Goal: Information Seeking & Learning: Learn about a topic

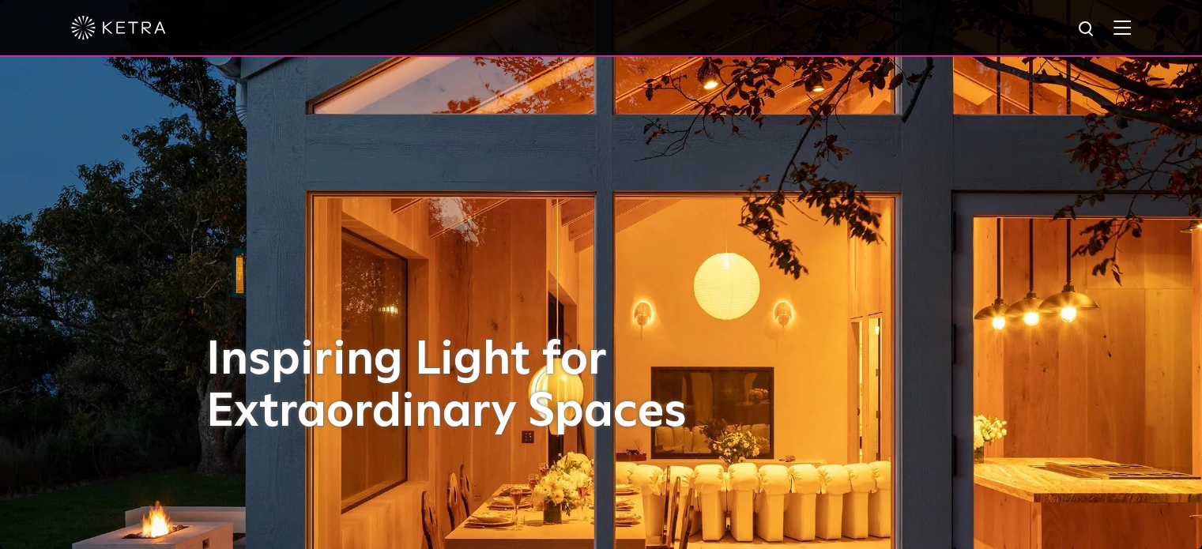
click at [1131, 28] on img at bounding box center [1122, 27] width 17 height 15
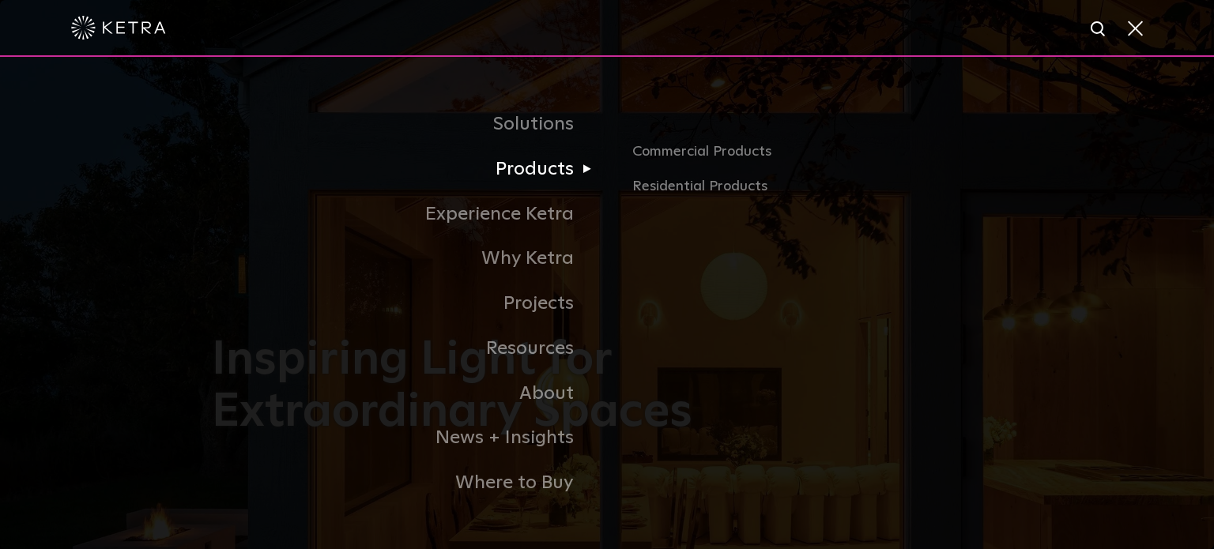
click at [546, 169] on link "Products" at bounding box center [409, 169] width 395 height 45
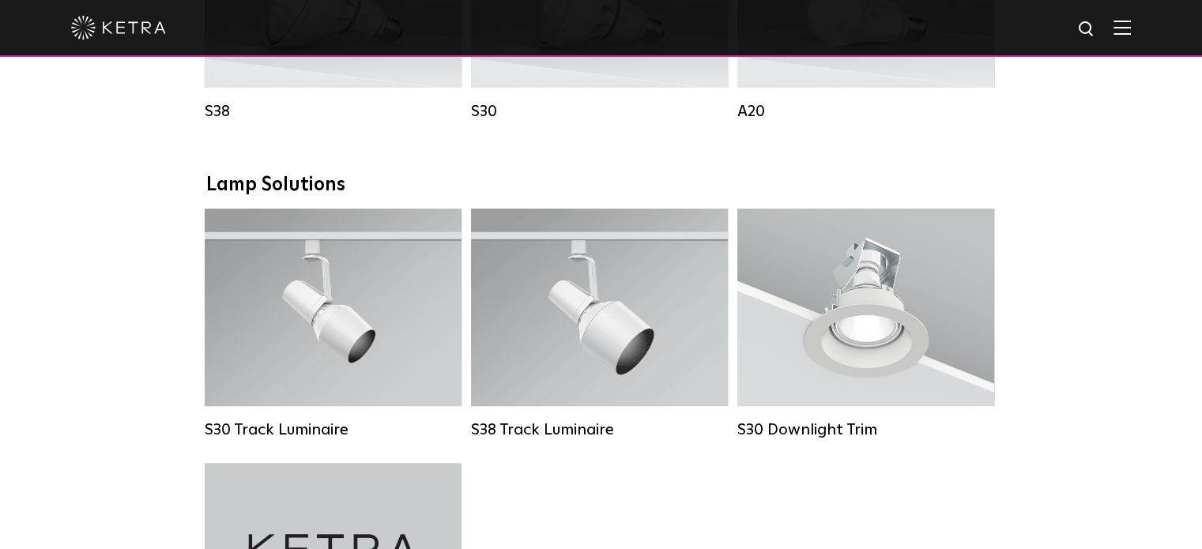
scroll to position [1265, 0]
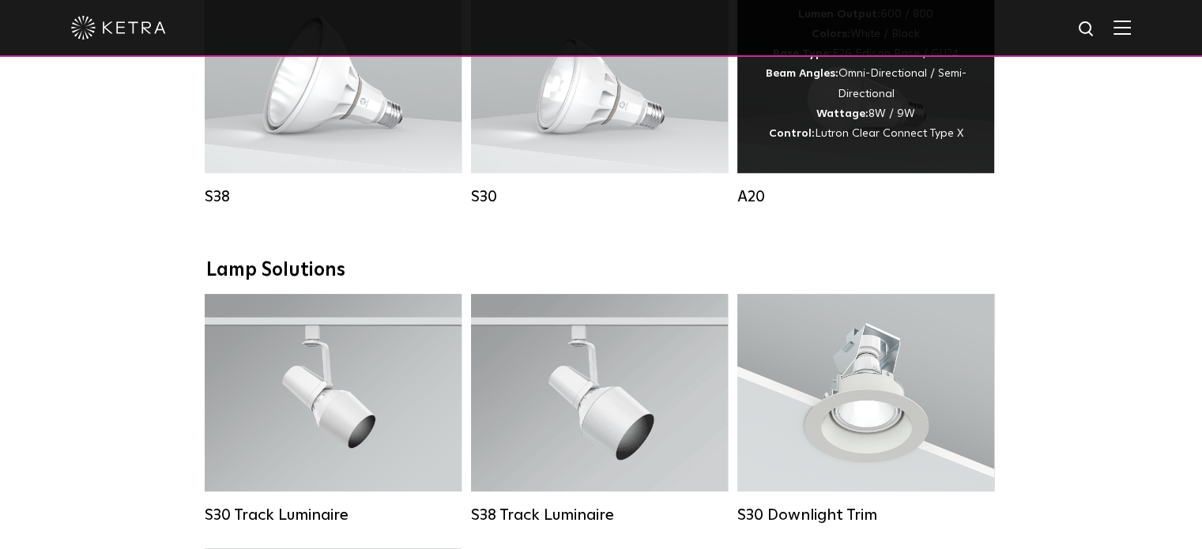
click at [874, 111] on div "Lumen Output: 600 / 800 Colors: White / Black Base Type: E26 Edison Base / GU24…" at bounding box center [865, 74] width 209 height 139
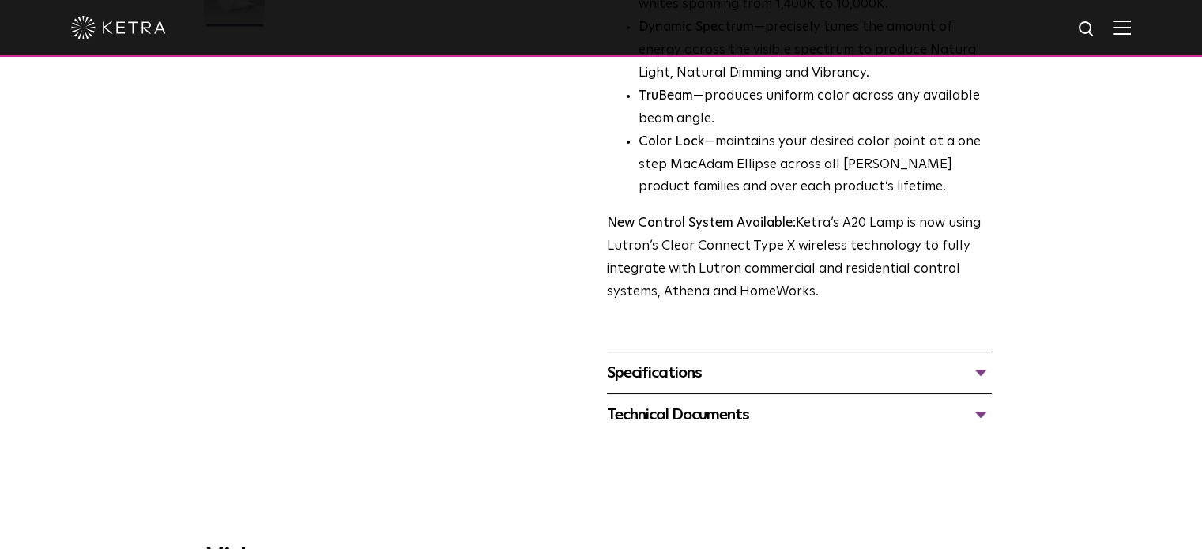
scroll to position [711, 0]
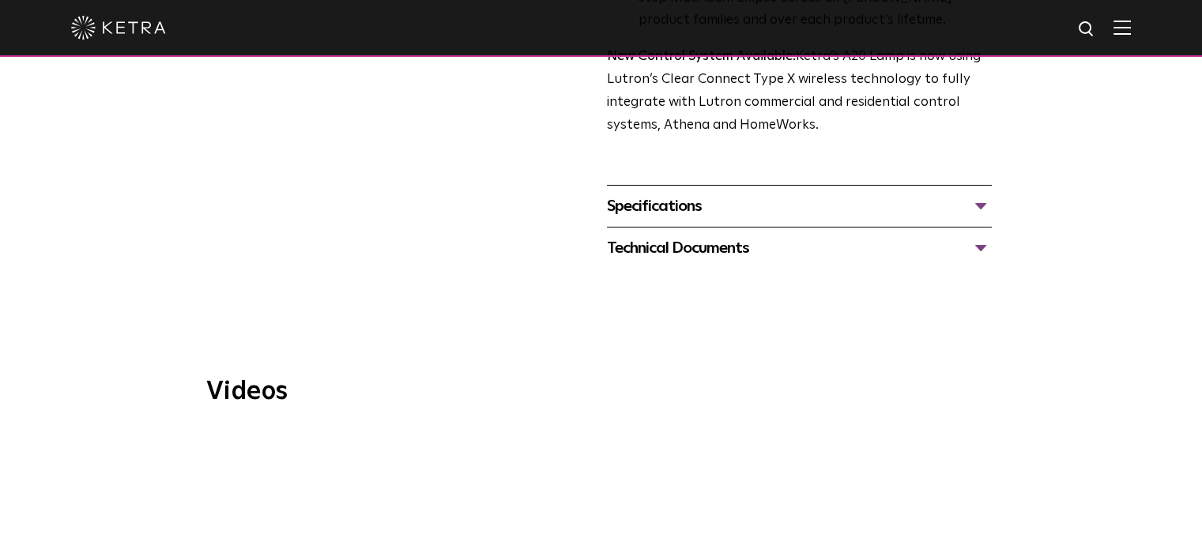
click at [978, 194] on div "Specifications" at bounding box center [799, 206] width 385 height 25
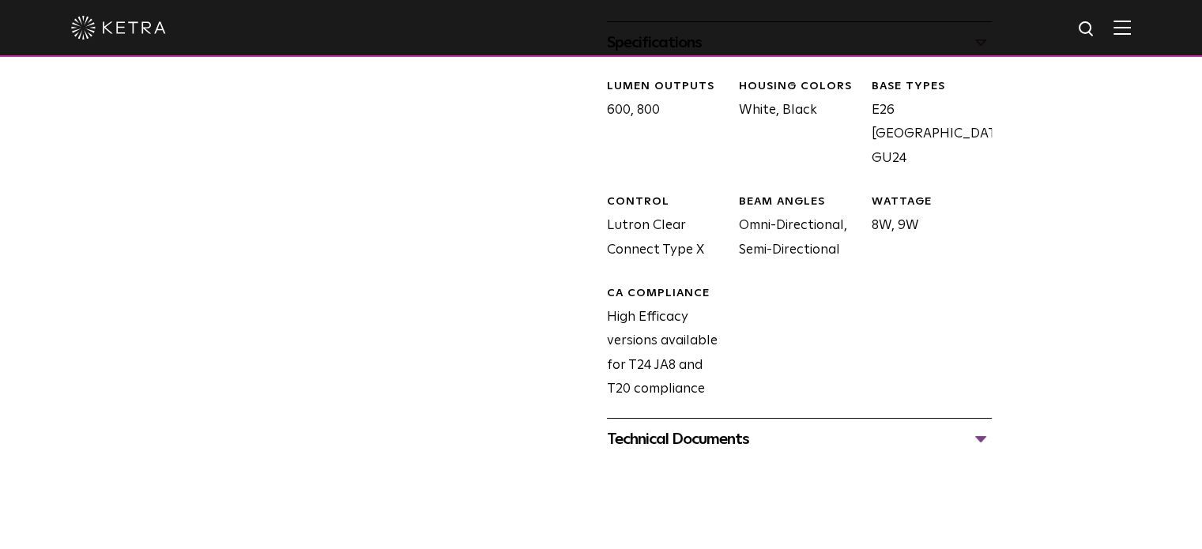
scroll to position [1027, 0]
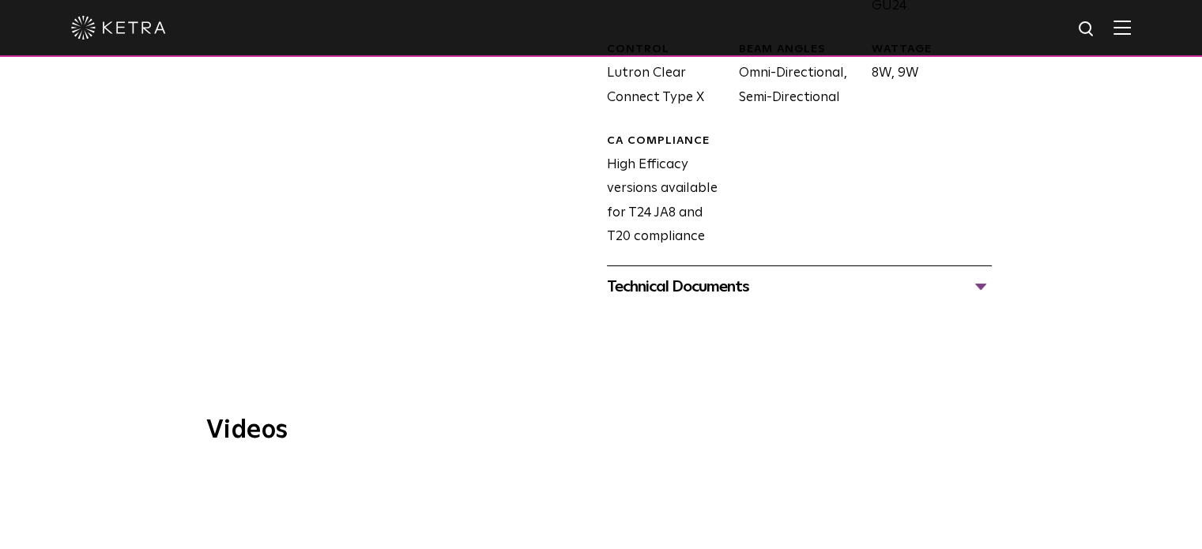
click at [974, 274] on div "Technical Documents" at bounding box center [799, 286] width 385 height 25
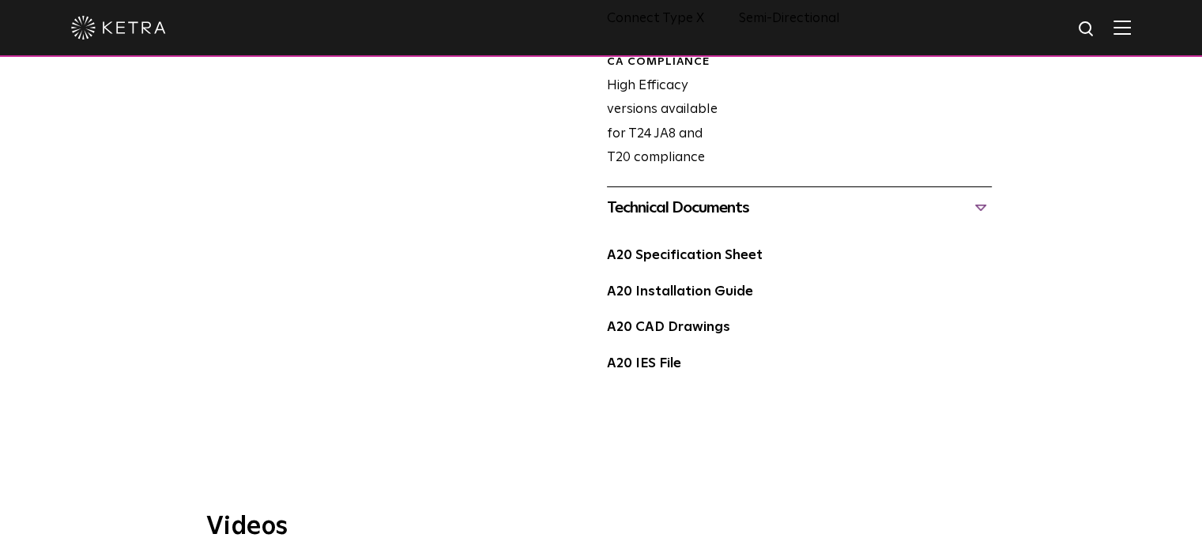
scroll to position [1106, 0]
click at [713, 249] on link "A20 Specification Sheet" at bounding box center [685, 255] width 156 height 13
